Goal: Navigation & Orientation: Go to known website

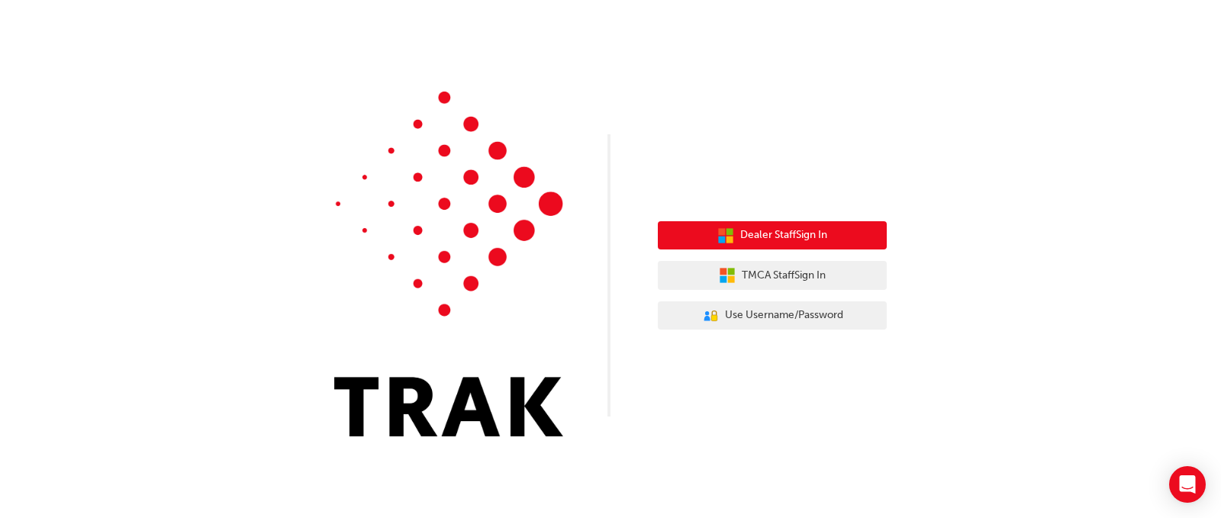
click at [765, 245] on button "Dealer Staff Sign In" at bounding box center [772, 235] width 229 height 29
